Goal: Information Seeking & Learning: Find contact information

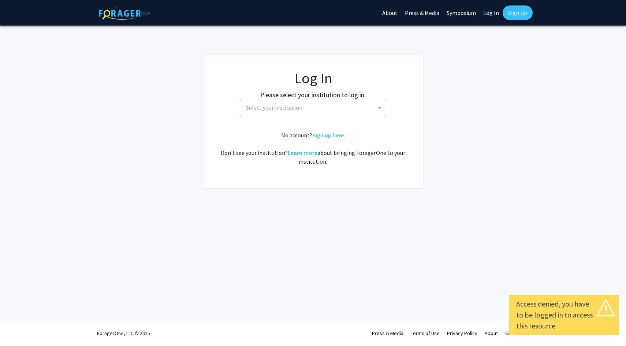
select select
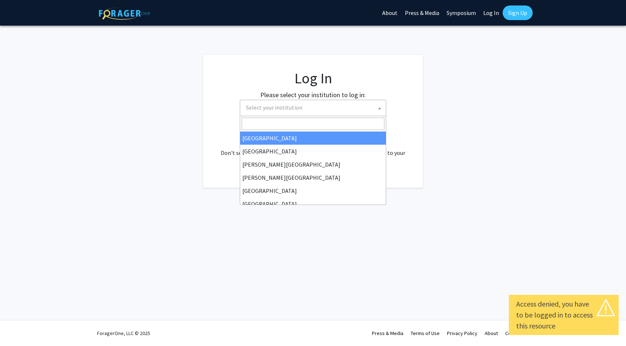
click at [355, 108] on span "Select your institution" at bounding box center [314, 107] width 143 height 15
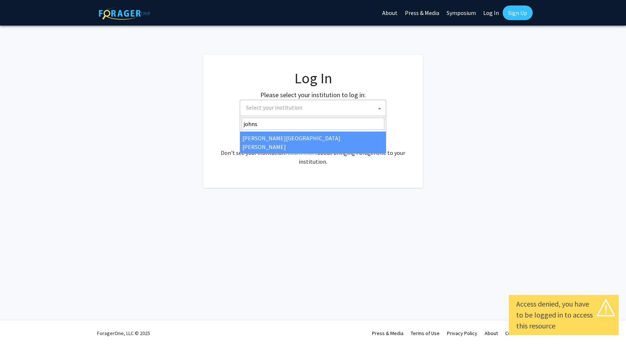
type input "johns"
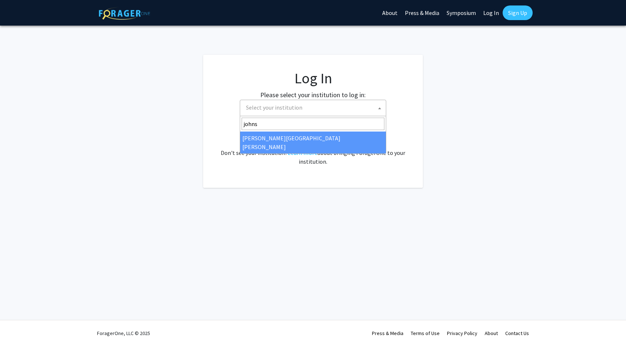
select select "1"
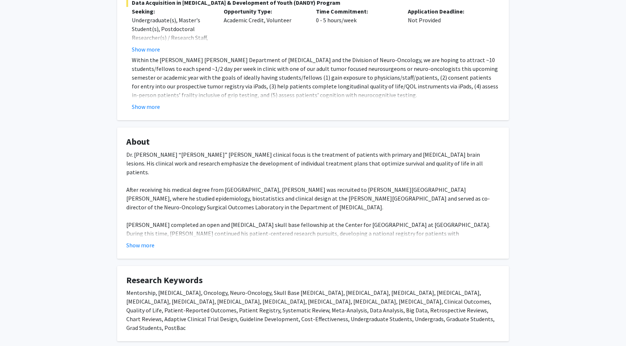
scroll to position [239, 0]
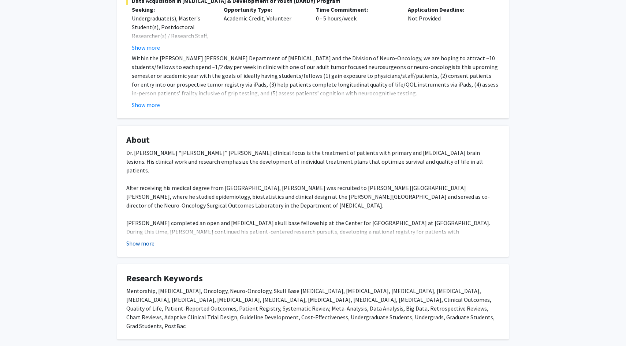
click at [134, 239] on button "Show more" at bounding box center [140, 243] width 28 height 9
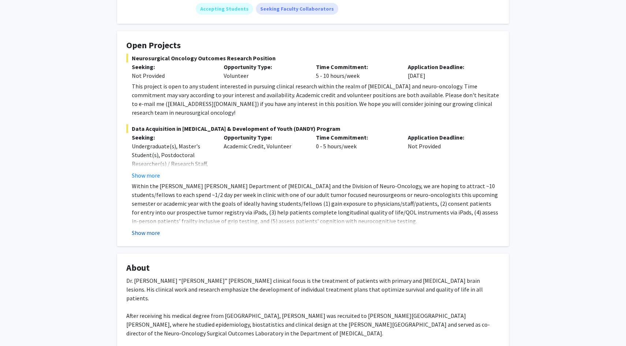
scroll to position [114, 0]
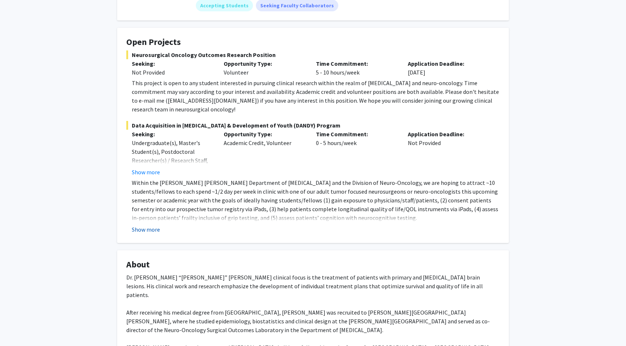
click at [145, 225] on button "Show more" at bounding box center [146, 229] width 28 height 9
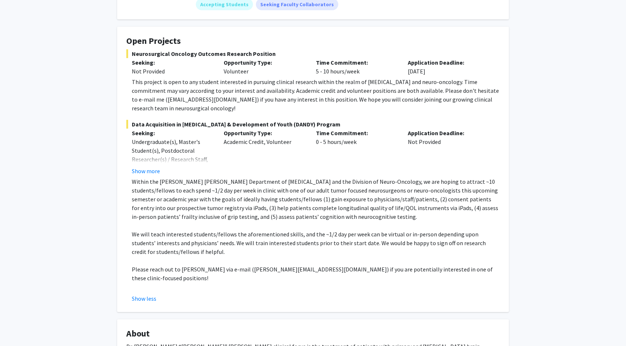
scroll to position [116, 0]
click at [149, 166] on button "Show more" at bounding box center [146, 170] width 28 height 9
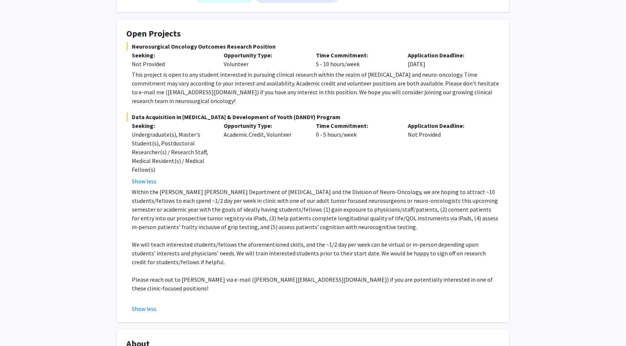
scroll to position [0, 0]
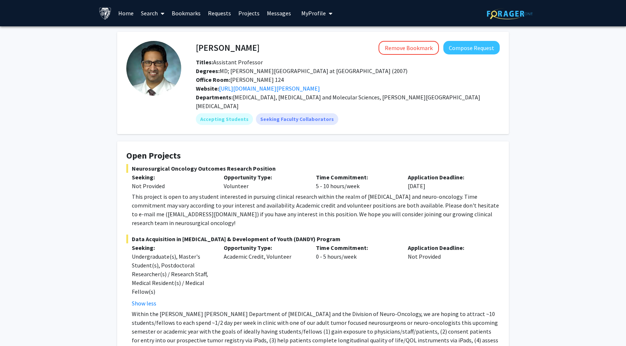
click at [126, 15] on link "Home" at bounding box center [126, 13] width 23 height 26
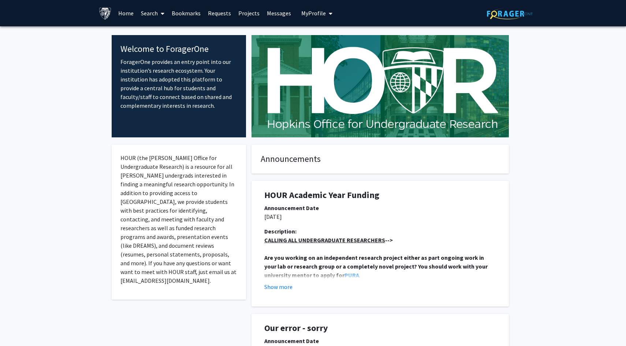
click at [244, 14] on link "Projects" at bounding box center [249, 13] width 29 height 26
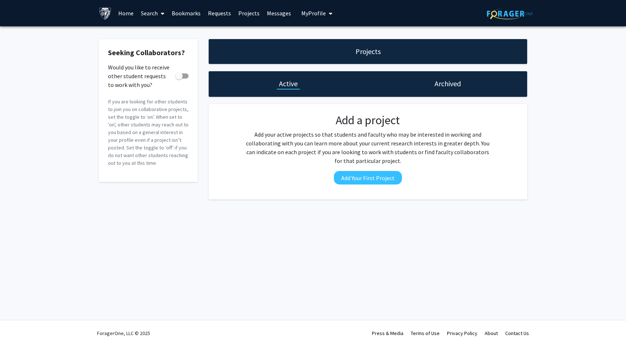
click at [157, 12] on link "Search" at bounding box center [152, 13] width 31 height 26
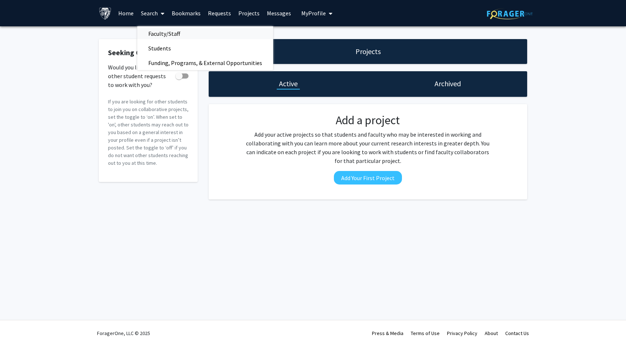
click at [171, 34] on span "Faculty/Staff" at bounding box center [164, 33] width 54 height 15
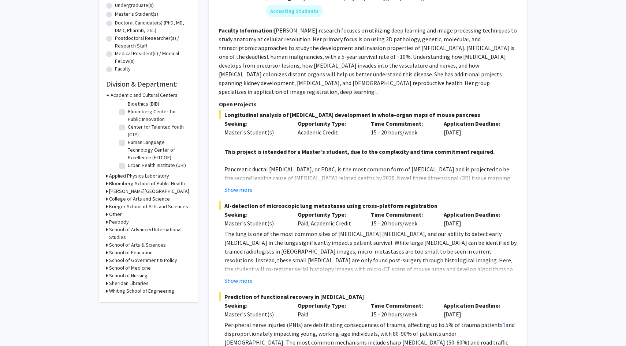
scroll to position [150, 0]
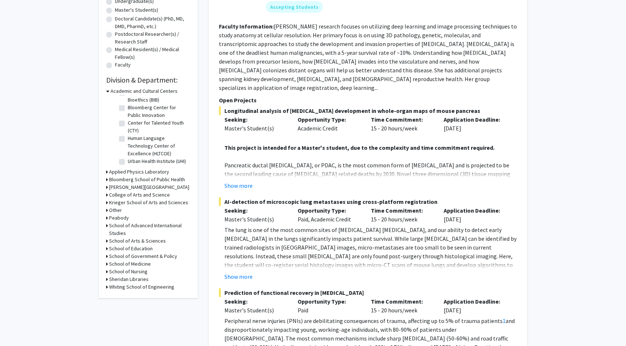
click at [106, 241] on icon at bounding box center [107, 241] width 2 height 8
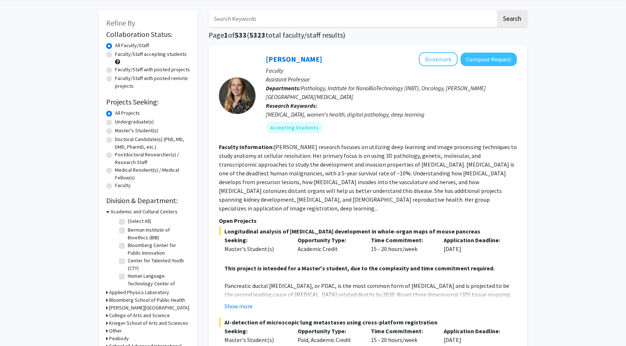
scroll to position [0, 0]
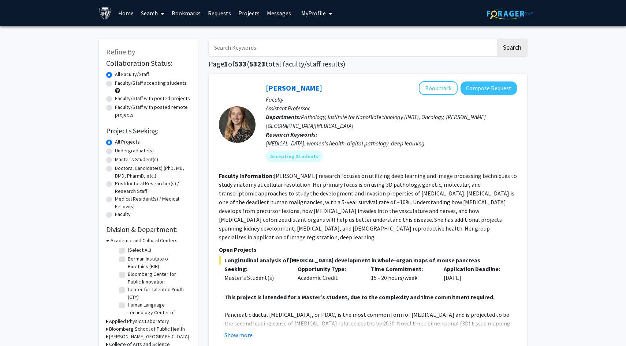
click at [241, 43] on input "Search Keywords" at bounding box center [352, 47] width 287 height 17
type input "neuro"
click at [497, 39] on button "Search" at bounding box center [512, 47] width 30 height 17
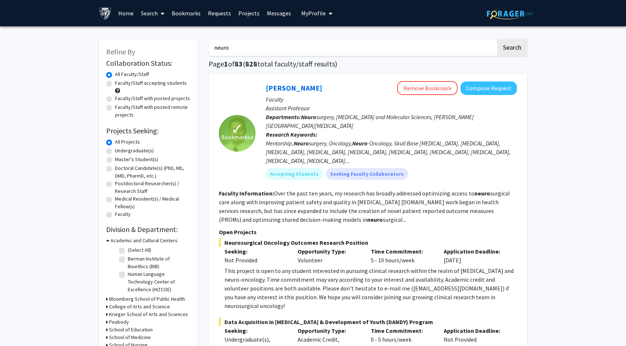
click at [128, 151] on label "Undergraduate(s)" at bounding box center [134, 151] width 39 height 8
click at [120, 151] on input "Undergraduate(s)" at bounding box center [117, 149] width 5 height 5
radio input "true"
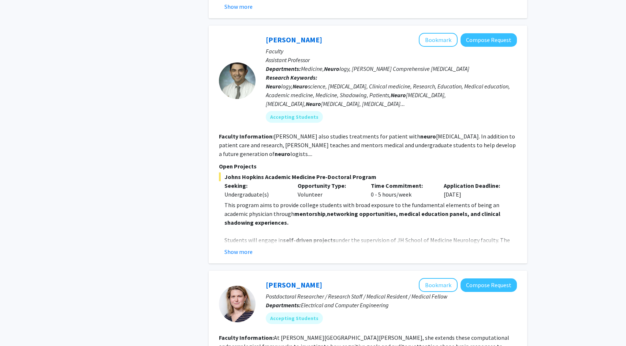
scroll to position [421, 0]
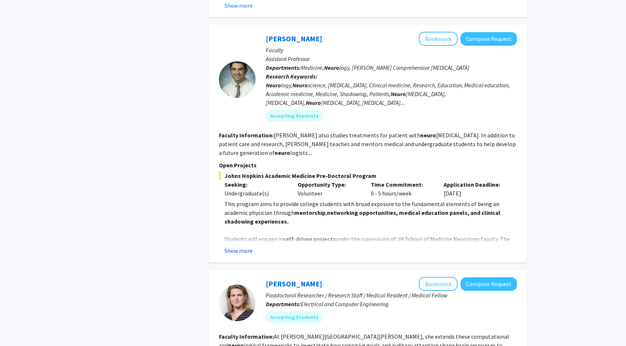
click at [247, 247] on button "Show more" at bounding box center [238, 251] width 28 height 9
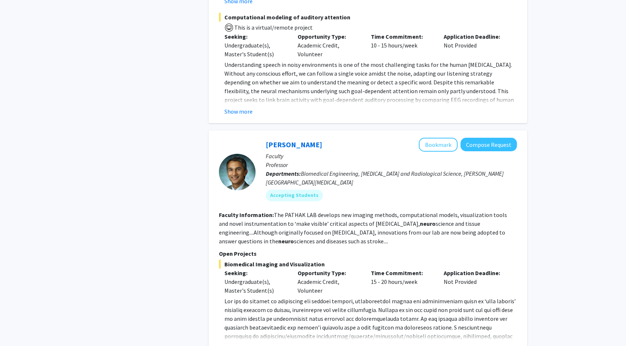
scroll to position [1198, 0]
click at [233, 106] on button "Show more" at bounding box center [238, 110] width 28 height 9
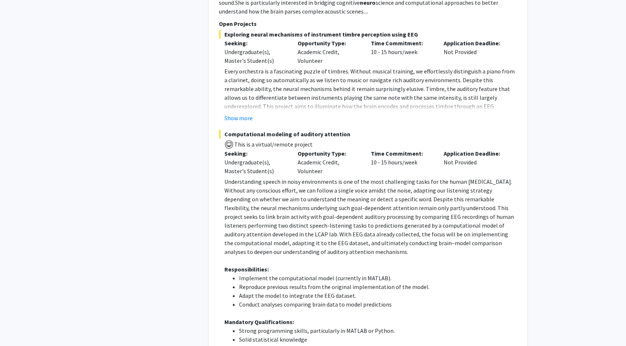
scroll to position [1075, 0]
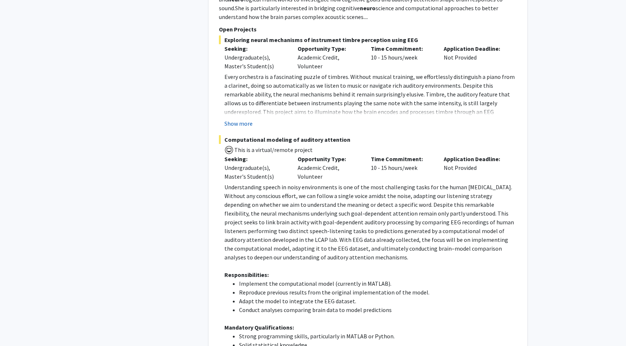
click at [250, 119] on button "Show more" at bounding box center [238, 123] width 28 height 9
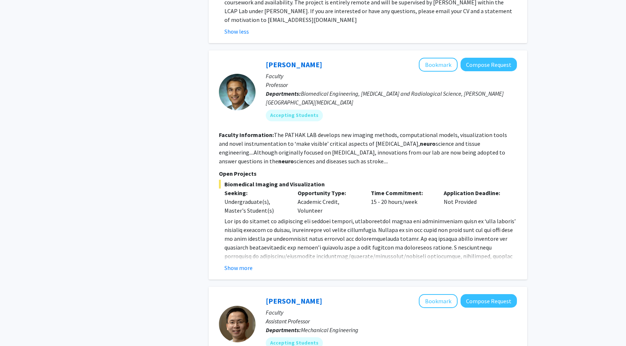
scroll to position [1765, 0]
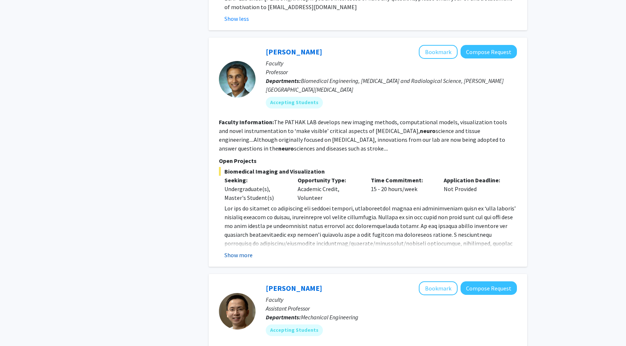
click at [242, 251] on button "Show more" at bounding box center [238, 255] width 28 height 9
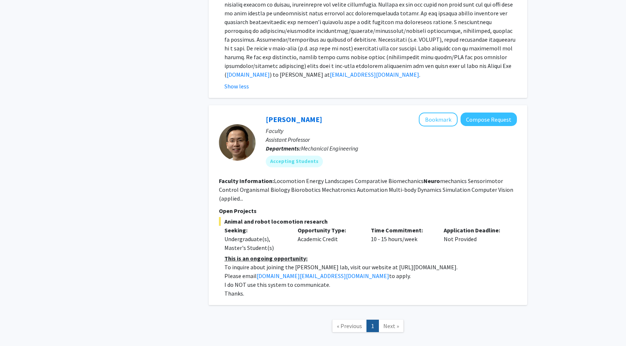
scroll to position [1978, 0]
click at [387, 322] on span "Next »" at bounding box center [391, 325] width 16 height 7
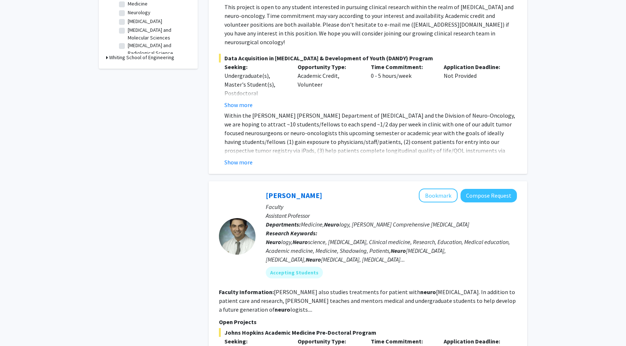
scroll to position [0, 0]
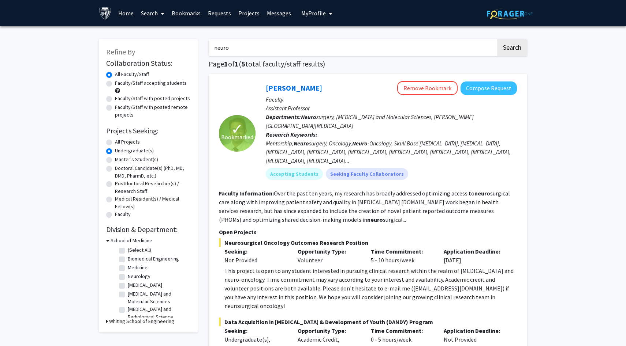
drag, startPoint x: 239, startPoint y: 44, endPoint x: 190, endPoint y: 45, distance: 49.4
click at [220, 47] on input "neuro" at bounding box center [352, 47] width 287 height 17
type input "brain"
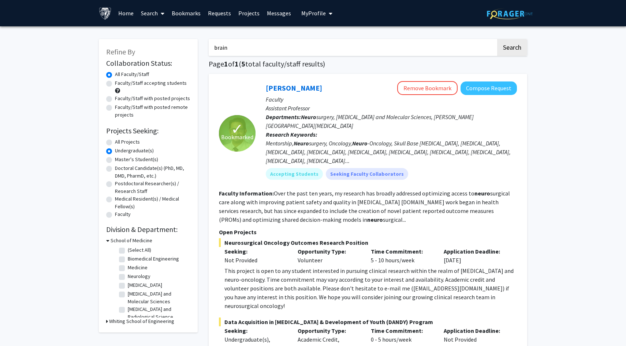
click at [497, 39] on button "Search" at bounding box center [512, 47] width 30 height 17
radio input "true"
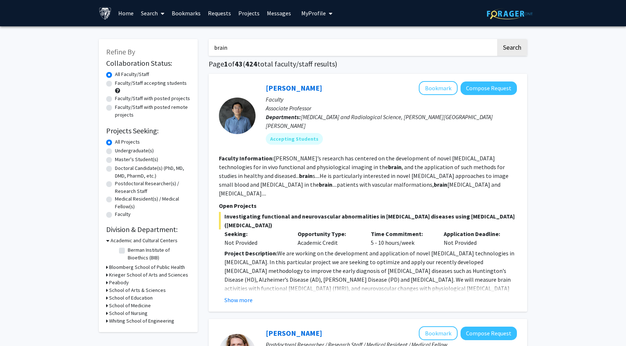
click at [115, 151] on label "Undergraduate(s)" at bounding box center [134, 151] width 39 height 8
click at [115, 151] on input "Undergraduate(s)" at bounding box center [117, 149] width 5 height 5
radio input "true"
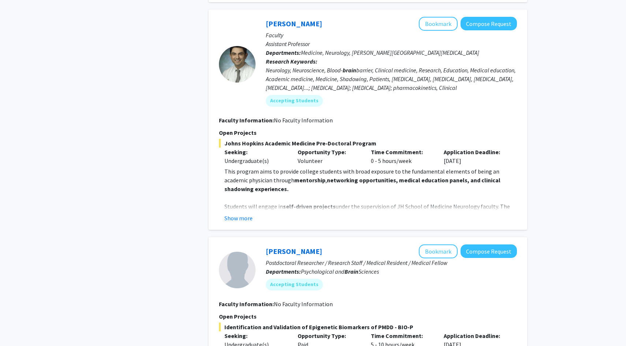
scroll to position [765, 0]
click at [244, 214] on button "Show more" at bounding box center [238, 218] width 28 height 9
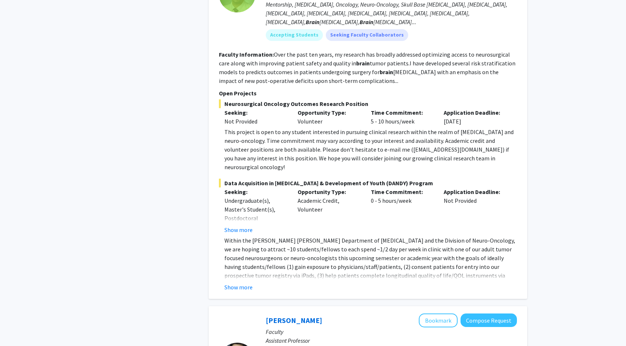
scroll to position [469, 0]
click at [239, 225] on button "Show more" at bounding box center [238, 229] width 28 height 9
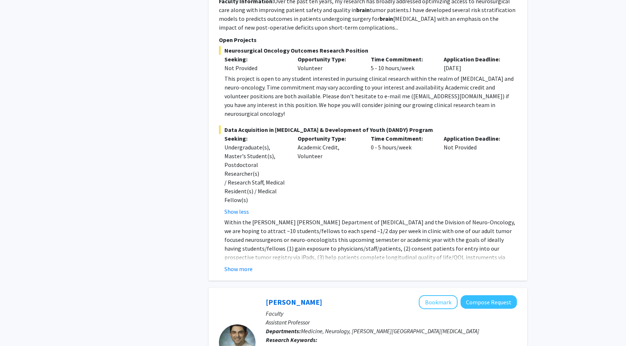
scroll to position [524, 0]
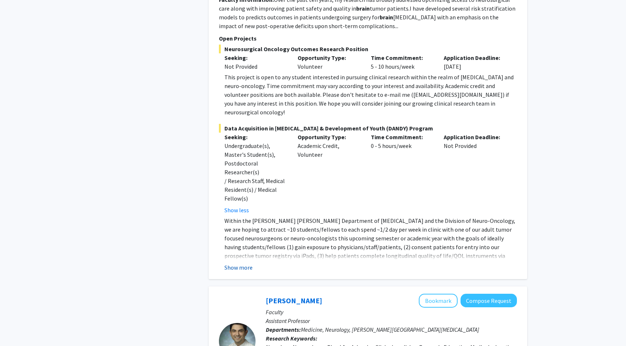
click at [239, 263] on button "Show more" at bounding box center [238, 267] width 28 height 9
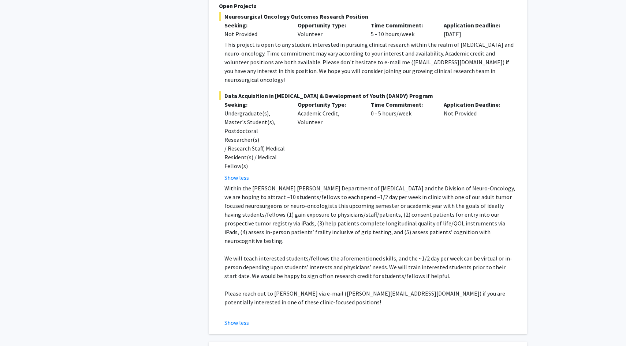
scroll to position [562, 0]
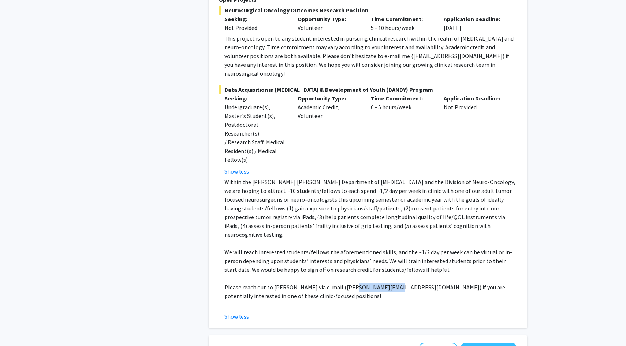
drag, startPoint x: 381, startPoint y: 262, endPoint x: 342, endPoint y: 262, distance: 38.8
click at [342, 283] on p "Please reach out to [PERSON_NAME] via e-mail ([PERSON_NAME][EMAIL_ADDRESS][DOMA…" at bounding box center [370, 292] width 292 height 18
copy p "[PERSON_NAME][EMAIL_ADDRESS][DOMAIN_NAME]"
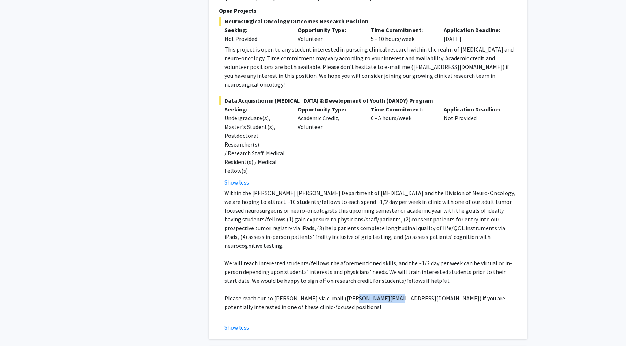
scroll to position [548, 0]
